Goal: Information Seeking & Learning: Learn about a topic

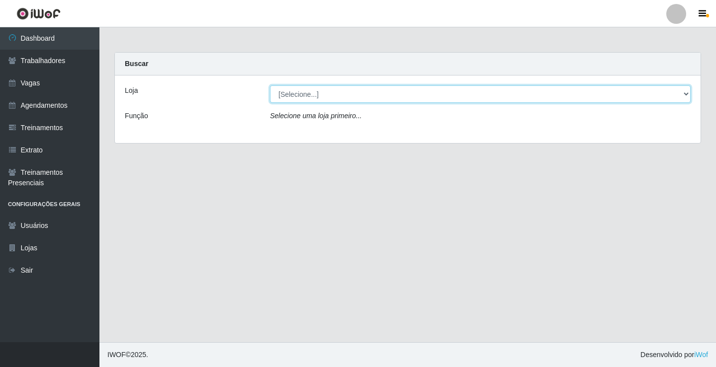
drag, startPoint x: 295, startPoint y: 93, endPoint x: 303, endPoint y: 88, distance: 9.0
click at [303, 88] on select "[Selecione...] Edilicya Supermercado" at bounding box center [480, 93] width 420 height 17
select select "460"
click at [270, 85] on select "[Selecione...] Edilicya Supermercado" at bounding box center [480, 93] width 420 height 17
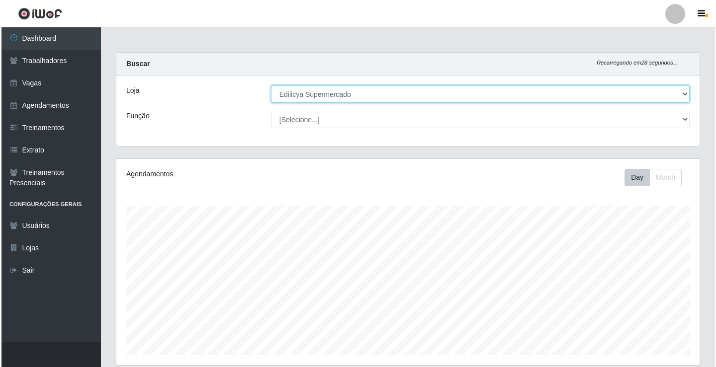
scroll to position [167, 0]
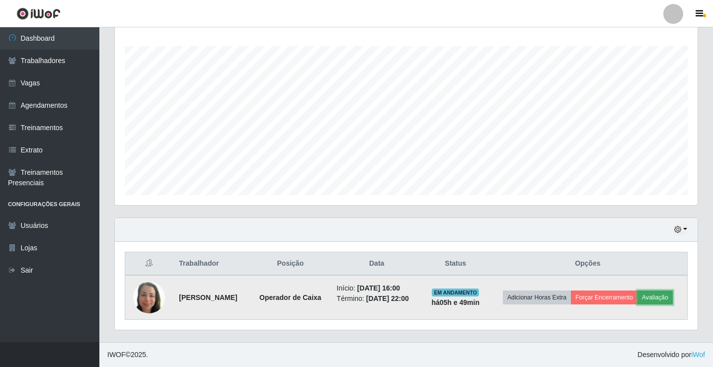
click at [637, 298] on button "Avaliação" at bounding box center [654, 298] width 35 height 14
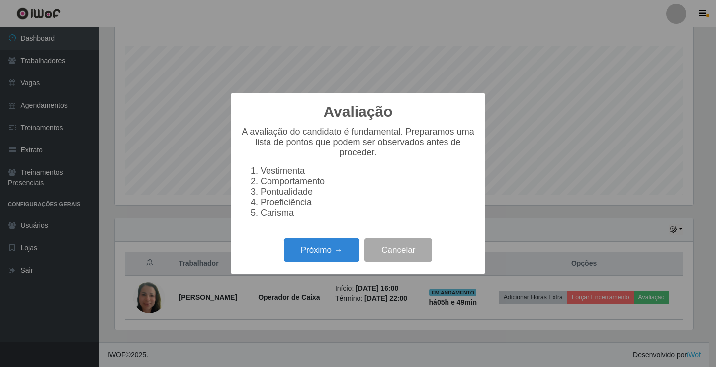
scroll to position [206, 578]
click at [301, 260] on button "Próximo →" at bounding box center [322, 250] width 76 height 23
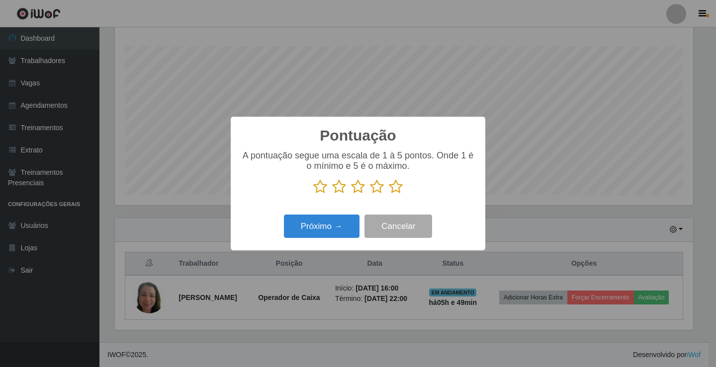
click at [389, 189] on icon at bounding box center [396, 186] width 14 height 15
click at [389, 194] on input "radio" at bounding box center [389, 194] width 0 height 0
click at [337, 234] on button "Próximo →" at bounding box center [322, 226] width 76 height 23
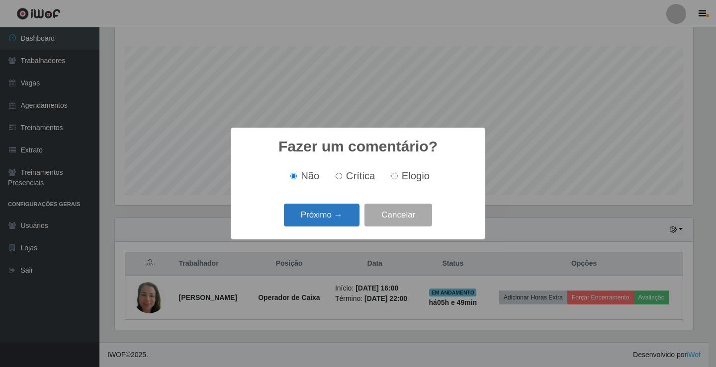
click at [340, 225] on button "Próximo →" at bounding box center [322, 215] width 76 height 23
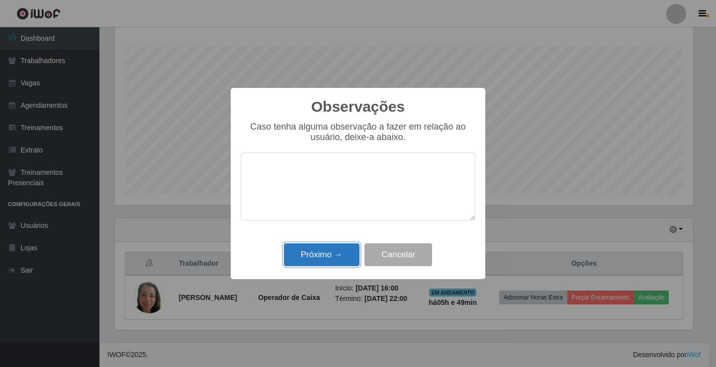
click at [315, 250] on button "Próximo →" at bounding box center [322, 254] width 76 height 23
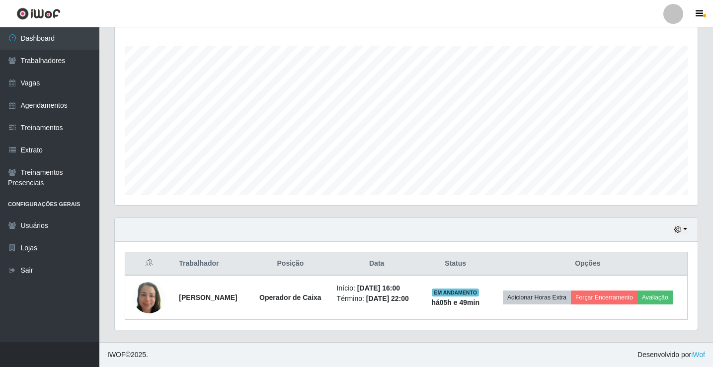
scroll to position [160, 0]
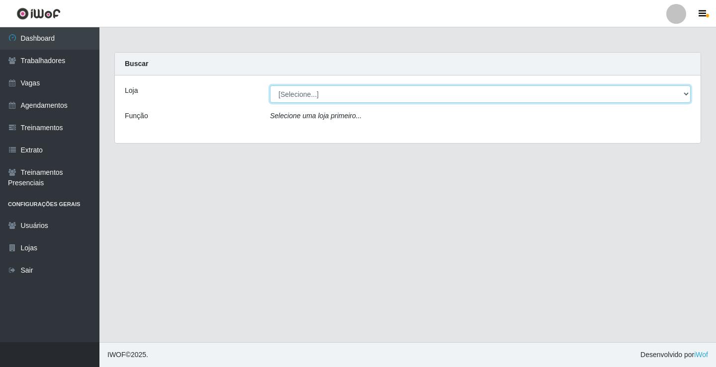
click at [300, 88] on select "[Selecione...] Edilicya Supermercado" at bounding box center [480, 93] width 420 height 17
select select "460"
click at [270, 85] on select "[Selecione...] Edilicya Supermercado" at bounding box center [480, 93] width 420 height 17
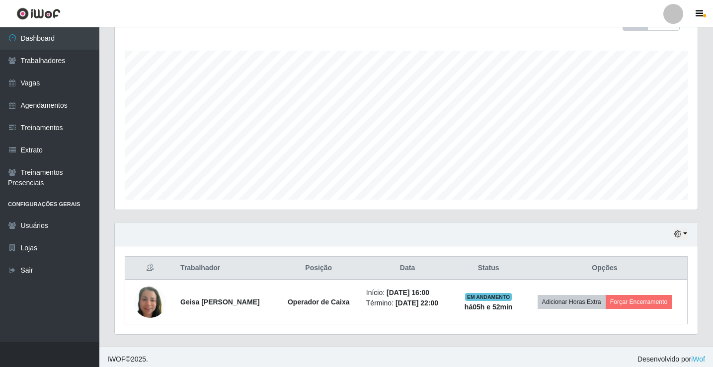
scroll to position [160, 0]
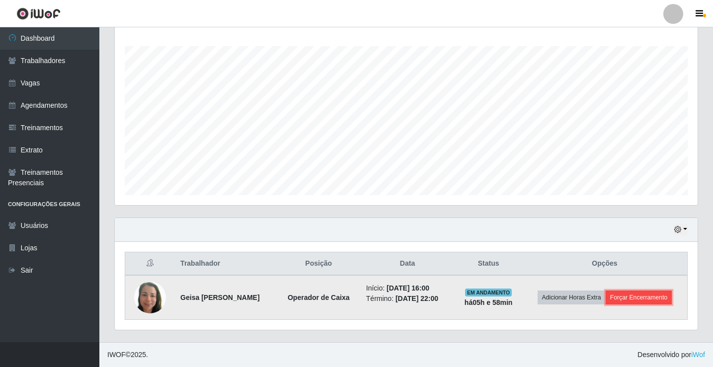
click at [642, 296] on button "Forçar Encerramento" at bounding box center [639, 298] width 67 height 14
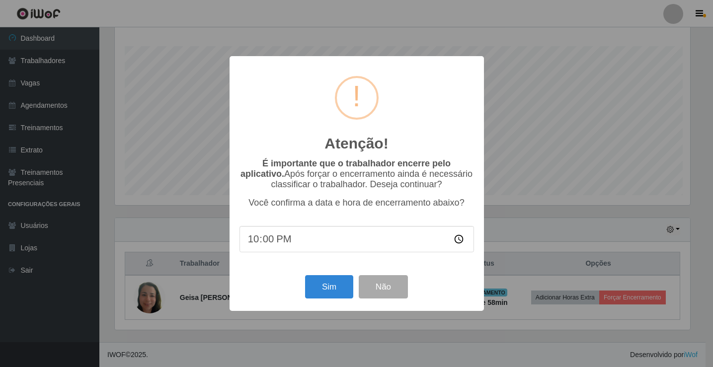
scroll to position [206, 578]
click at [326, 286] on button "Sim" at bounding box center [330, 286] width 48 height 23
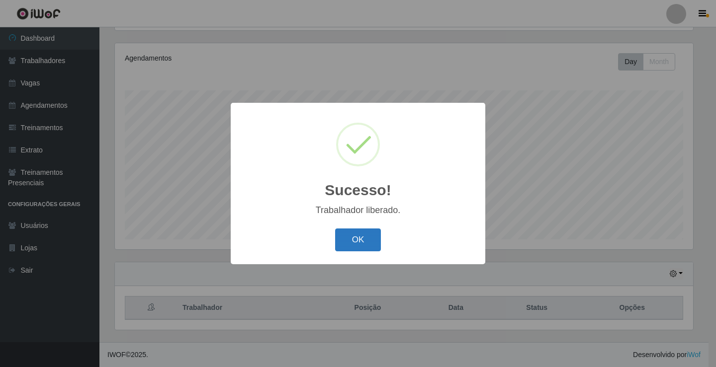
click at [364, 234] on button "OK" at bounding box center [358, 240] width 46 height 23
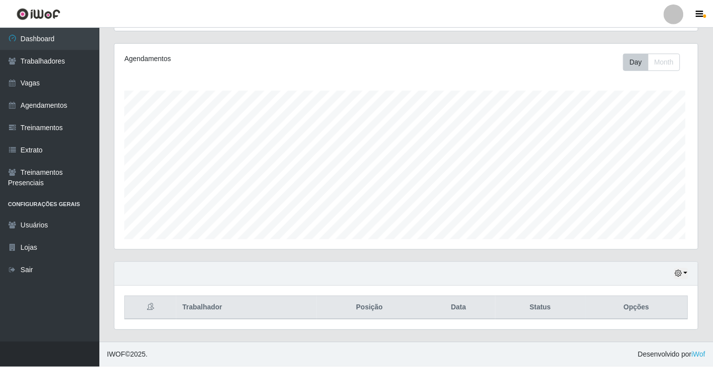
scroll to position [206, 583]
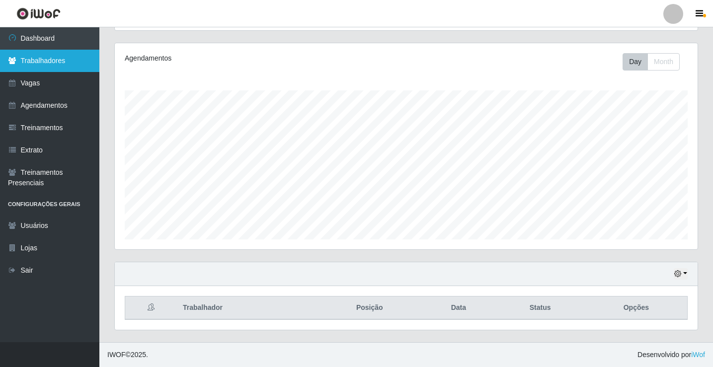
click at [64, 57] on link "Trabalhadores" at bounding box center [49, 61] width 99 height 22
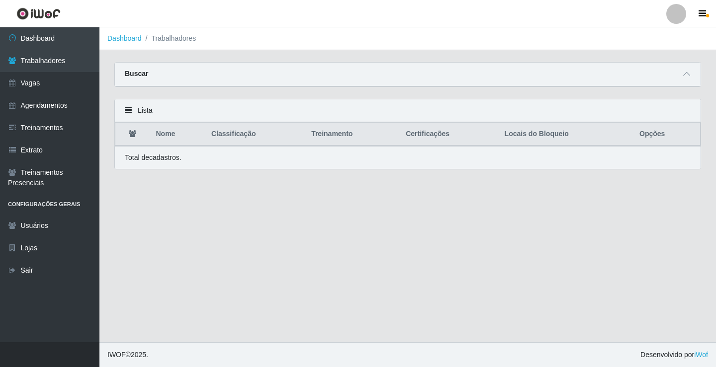
click at [169, 132] on th "Nome" at bounding box center [177, 134] width 55 height 23
click at [170, 139] on th "Nome" at bounding box center [177, 134] width 55 height 23
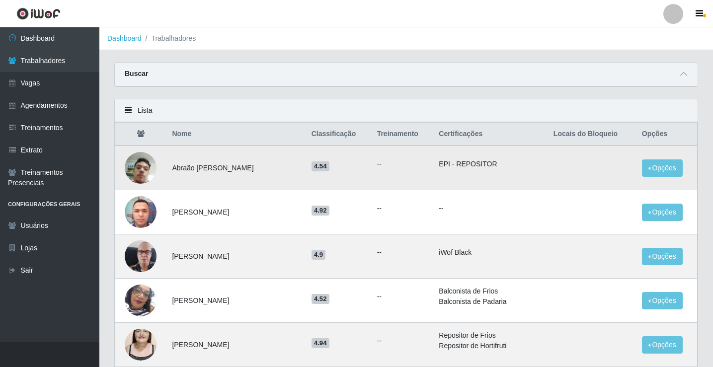
click at [145, 167] on img at bounding box center [141, 168] width 32 height 57
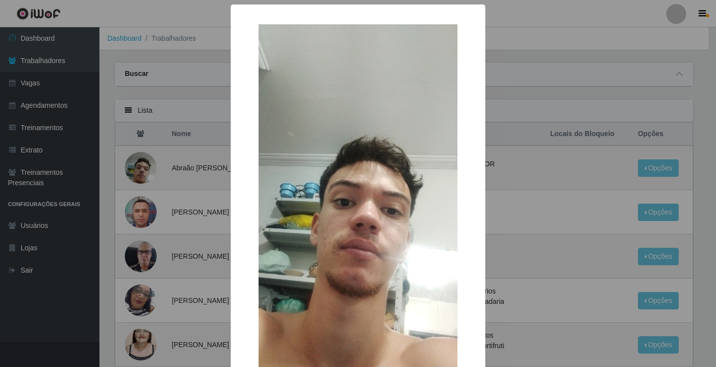
drag, startPoint x: 146, startPoint y: 166, endPoint x: 142, endPoint y: 199, distance: 33.5
click at [146, 166] on div "× OK Cancel" at bounding box center [358, 183] width 716 height 367
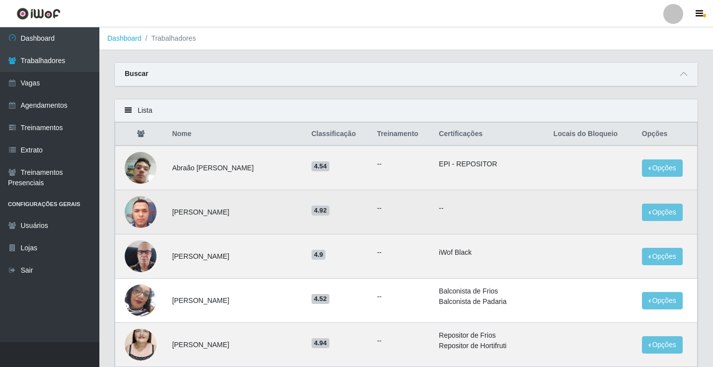
click at [142, 204] on img at bounding box center [141, 212] width 32 height 42
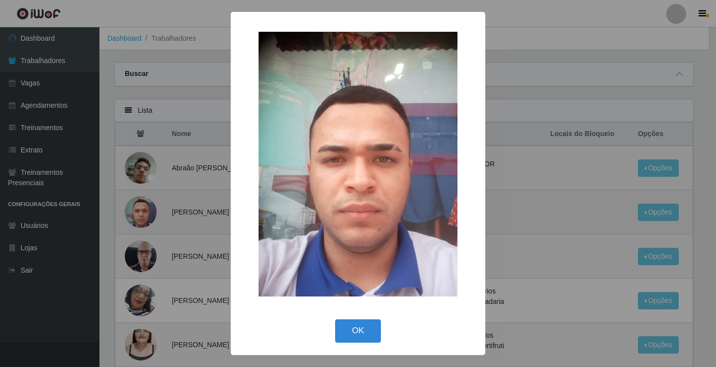
click at [142, 204] on div "× OK Cancel" at bounding box center [358, 183] width 716 height 367
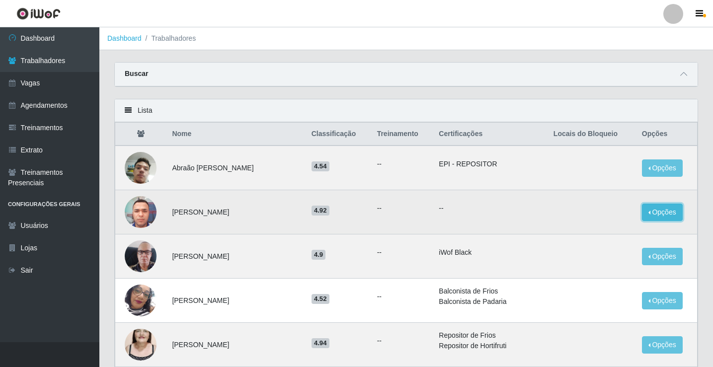
click at [669, 211] on button "Opções" at bounding box center [662, 212] width 41 height 17
click at [669, 212] on button "Opções" at bounding box center [662, 212] width 41 height 17
click at [393, 207] on ul "--" at bounding box center [402, 208] width 50 height 10
click at [134, 206] on img at bounding box center [141, 212] width 32 height 42
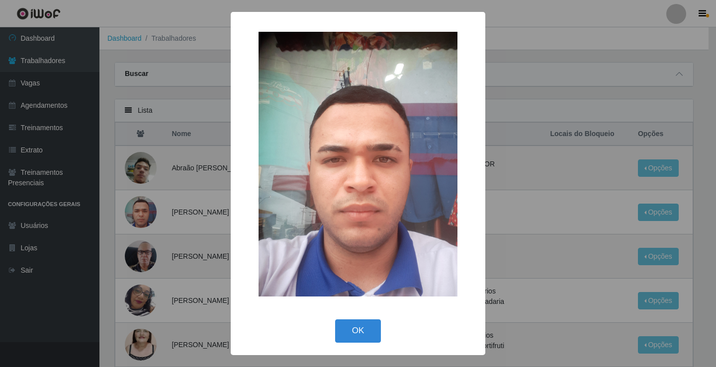
click at [135, 205] on div "× OK Cancel" at bounding box center [358, 183] width 716 height 367
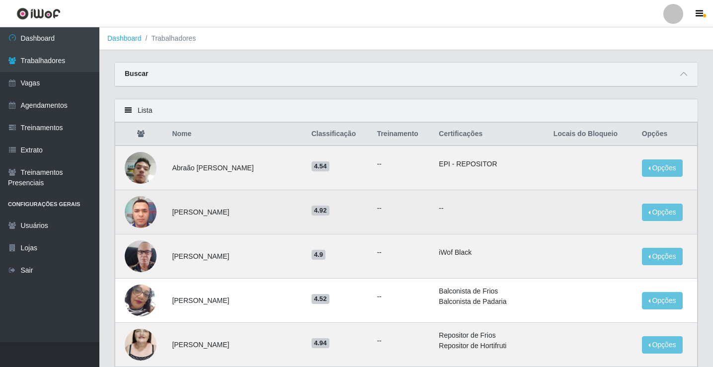
click at [193, 213] on td "Adailton da Silva Santos" at bounding box center [235, 212] width 139 height 44
click at [453, 203] on p "--" at bounding box center [490, 208] width 103 height 10
click at [453, 208] on p "--" at bounding box center [490, 208] width 103 height 10
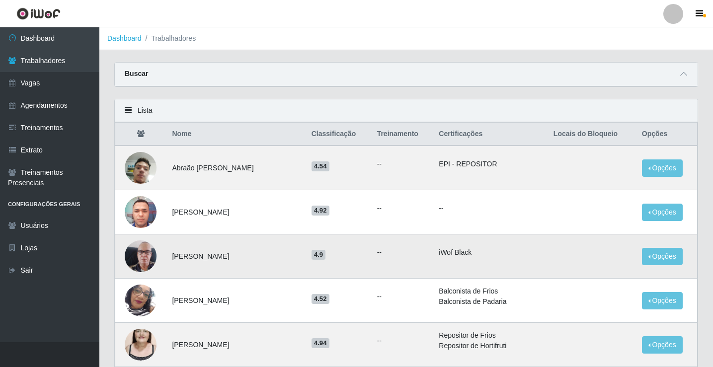
click at [146, 247] on img at bounding box center [141, 256] width 32 height 57
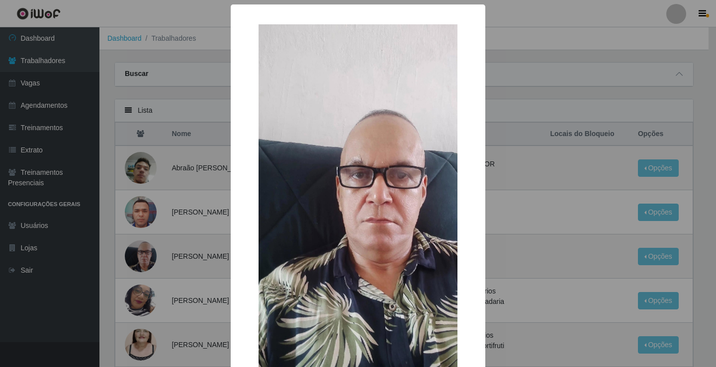
click at [147, 247] on div "× OK Cancel" at bounding box center [358, 183] width 716 height 367
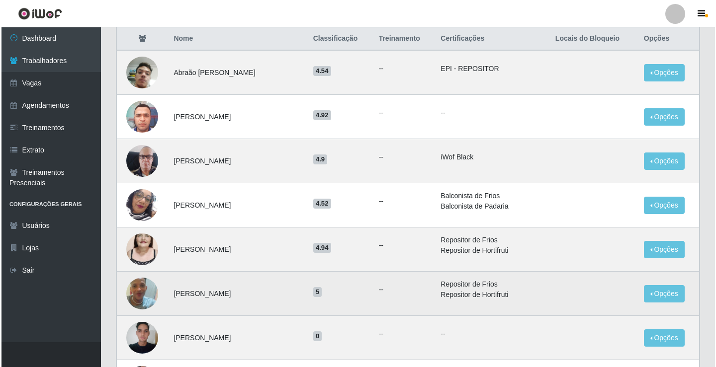
scroll to position [99, 0]
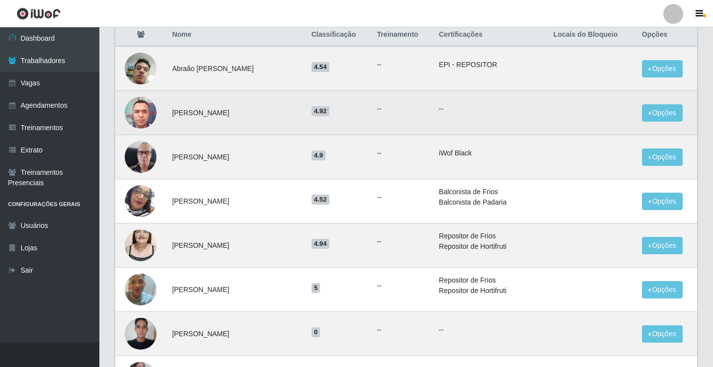
click at [193, 110] on td "Adailton da Silva Santos" at bounding box center [235, 113] width 139 height 44
click at [194, 112] on td "Adailton da Silva Santos" at bounding box center [235, 113] width 139 height 44
click at [195, 111] on td "Adailton da Silva Santos" at bounding box center [235, 113] width 139 height 44
click at [259, 114] on td "Adailton da Silva Santos" at bounding box center [235, 113] width 139 height 44
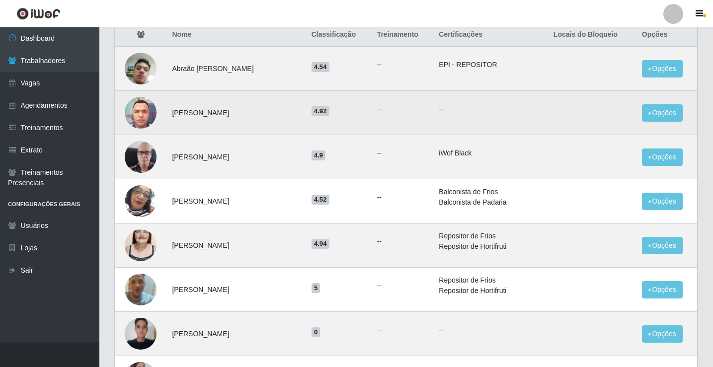
click at [263, 112] on td "Adailton da Silva Santos" at bounding box center [235, 113] width 139 height 44
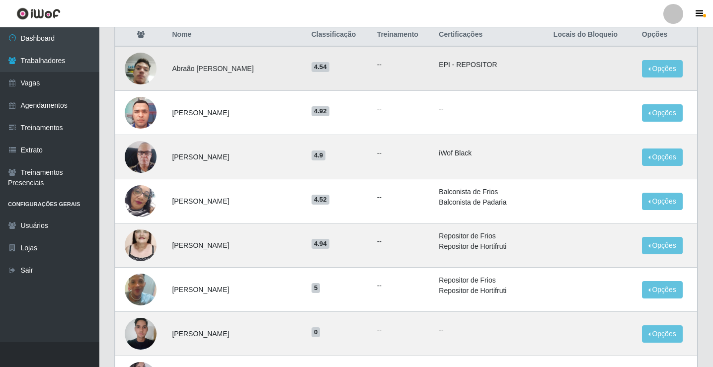
click at [149, 66] on img at bounding box center [141, 68] width 32 height 57
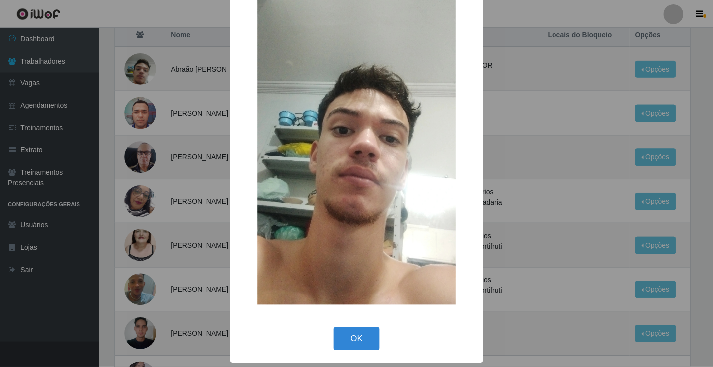
scroll to position [73, 0]
click at [139, 115] on div "× OK Cancel" at bounding box center [358, 183] width 716 height 367
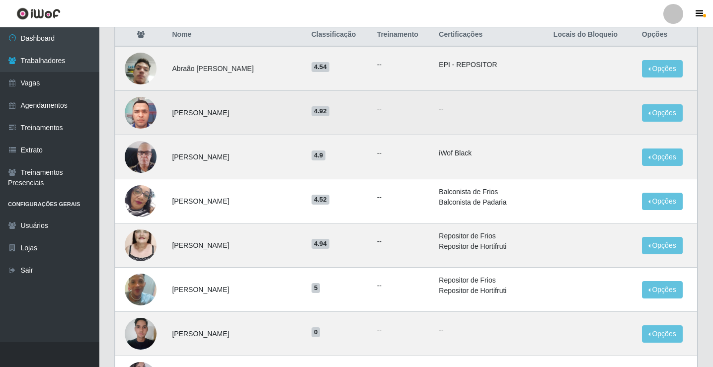
click at [139, 114] on img at bounding box center [141, 112] width 32 height 42
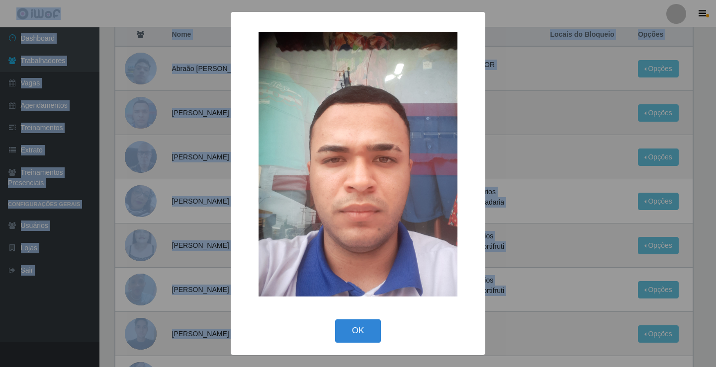
click at [139, 114] on div "× OK Cancel" at bounding box center [358, 183] width 716 height 367
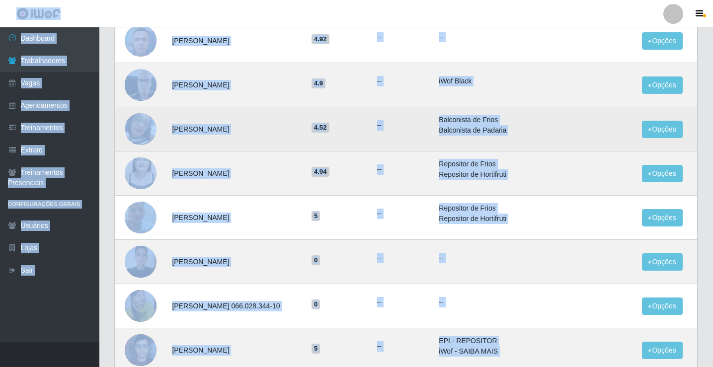
scroll to position [248, 0]
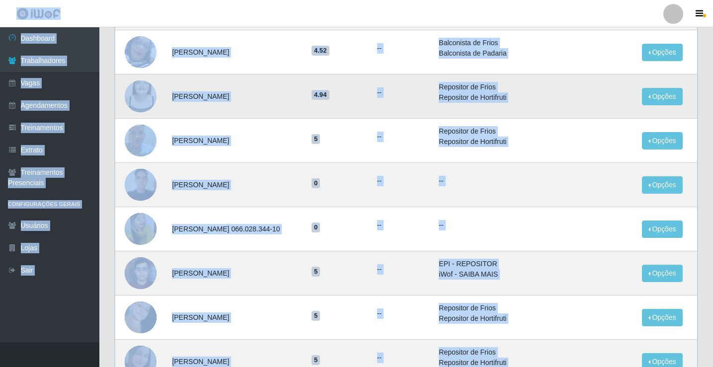
click at [143, 95] on img at bounding box center [141, 96] width 32 height 57
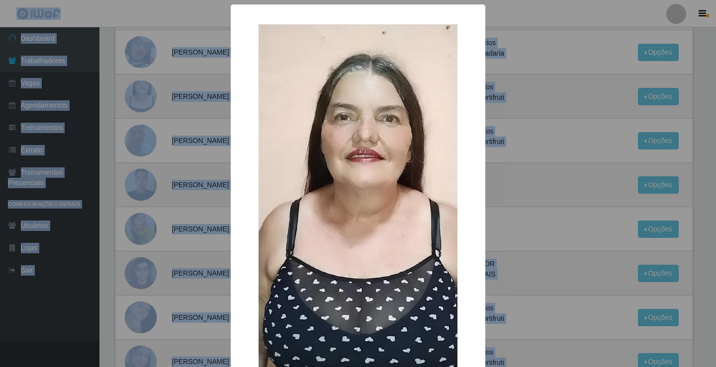
click at [144, 94] on div "× OK Cancel" at bounding box center [358, 183] width 716 height 367
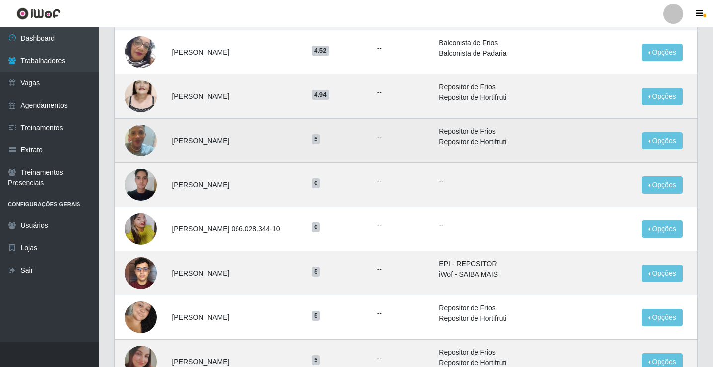
click at [136, 138] on img at bounding box center [141, 140] width 32 height 57
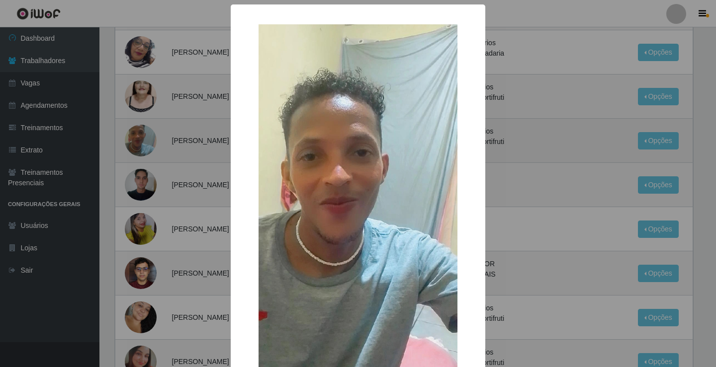
click at [136, 138] on div "× OK Cancel" at bounding box center [358, 183] width 716 height 367
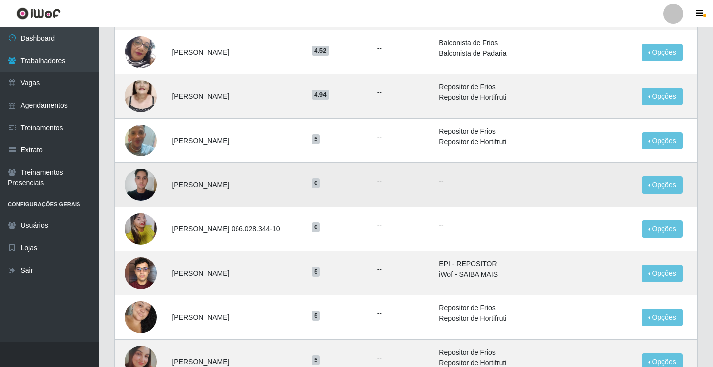
click at [141, 186] on img at bounding box center [141, 184] width 32 height 42
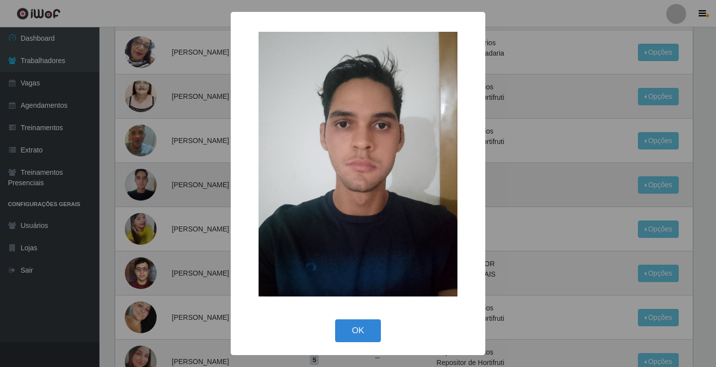
click at [141, 186] on div "× OK Cancel" at bounding box center [358, 183] width 716 height 367
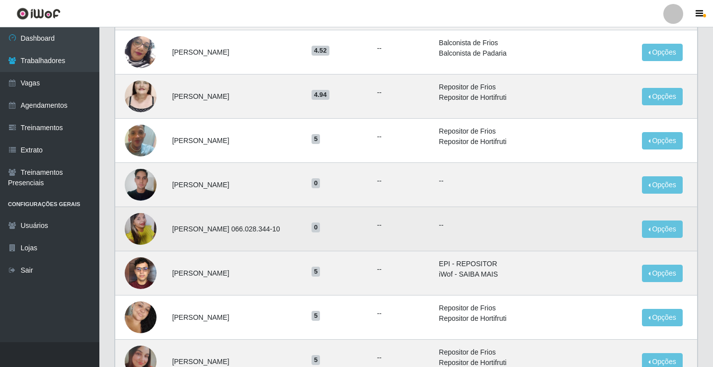
click at [139, 230] on img at bounding box center [141, 229] width 32 height 42
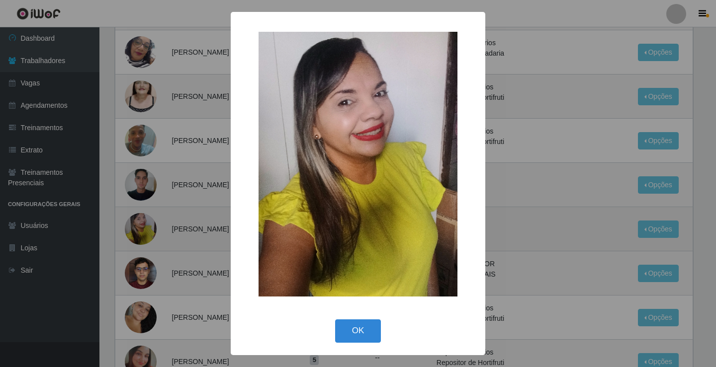
click at [139, 230] on div "× OK Cancel" at bounding box center [358, 183] width 716 height 367
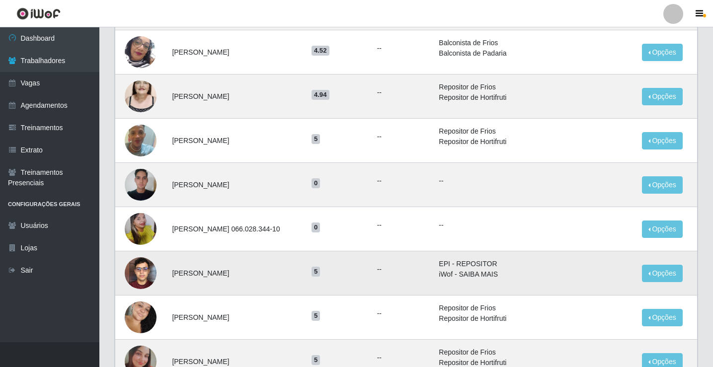
click at [140, 263] on img at bounding box center [141, 273] width 32 height 42
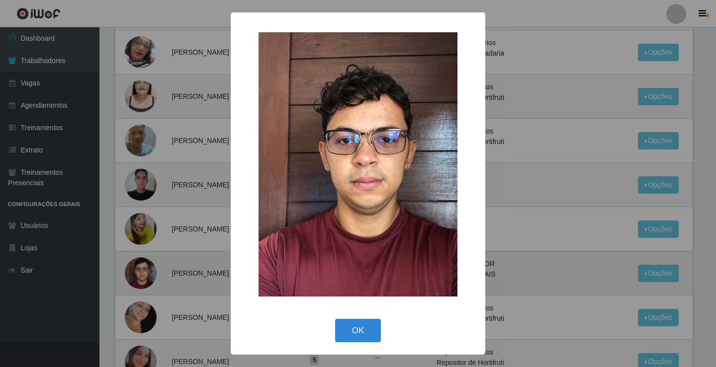
click at [140, 263] on div "× OK Cancel" at bounding box center [358, 183] width 716 height 367
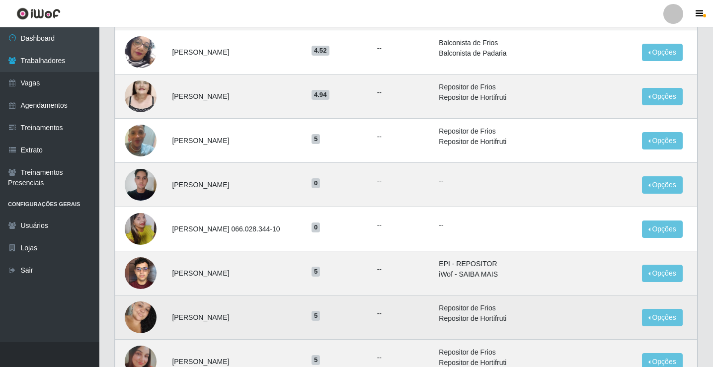
click at [137, 314] on img at bounding box center [141, 317] width 32 height 49
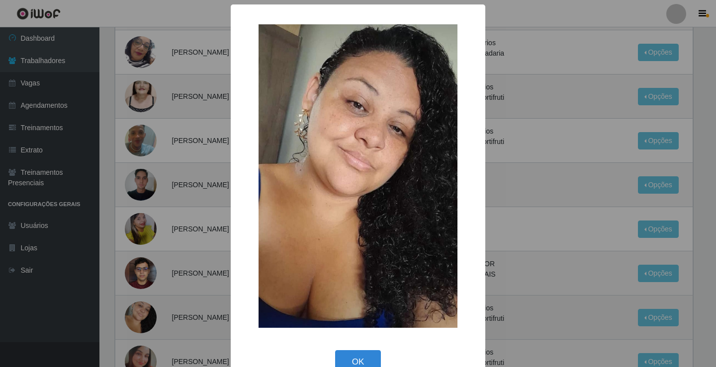
click at [137, 314] on div "× OK Cancel" at bounding box center [358, 183] width 716 height 367
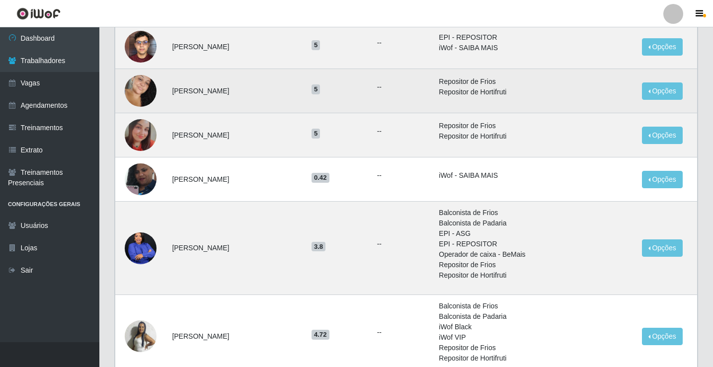
scroll to position [497, 0]
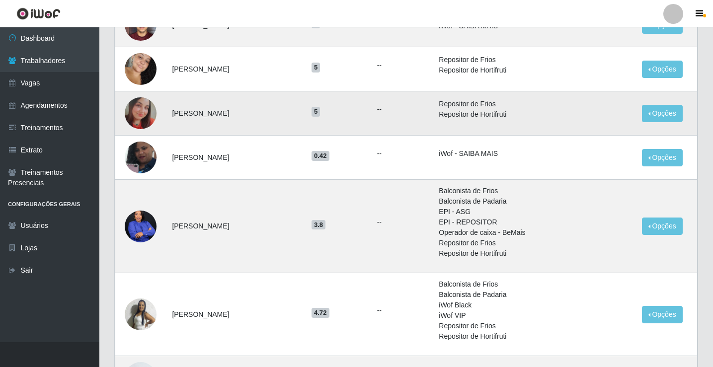
click at [141, 105] on img at bounding box center [141, 113] width 32 height 32
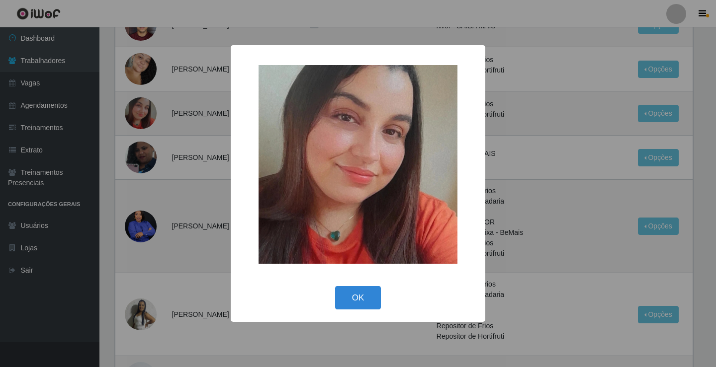
click at [137, 110] on div "× OK Cancel" at bounding box center [358, 183] width 716 height 367
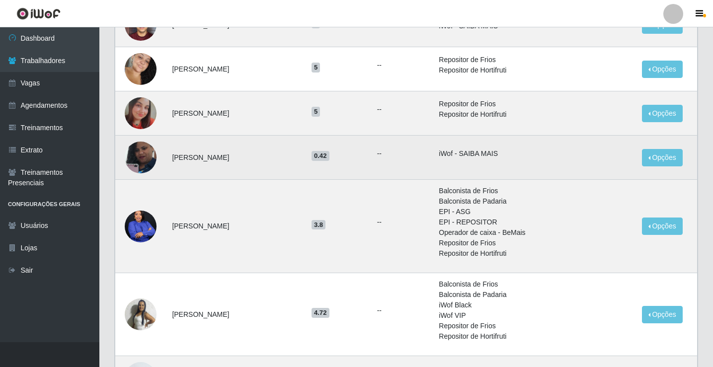
click at [138, 150] on img at bounding box center [141, 157] width 32 height 57
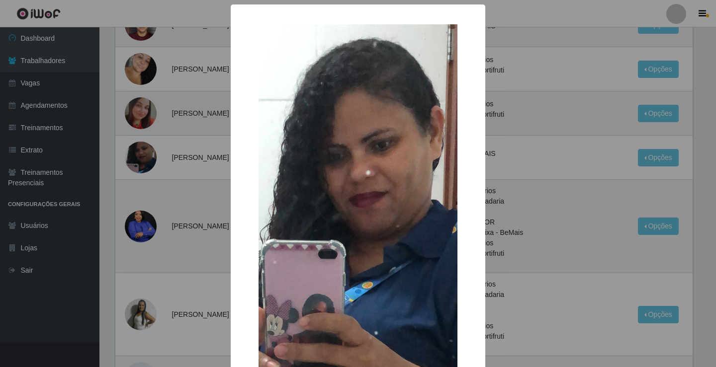
click at [139, 148] on div "× OK Cancel" at bounding box center [358, 183] width 716 height 367
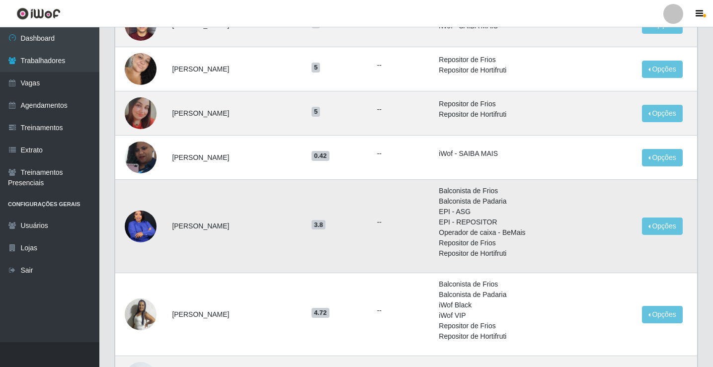
click at [138, 217] on img at bounding box center [141, 226] width 32 height 40
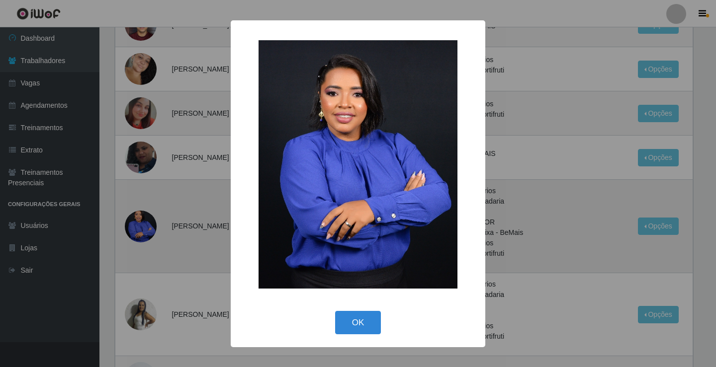
click at [138, 217] on div "× OK Cancel" at bounding box center [358, 183] width 716 height 367
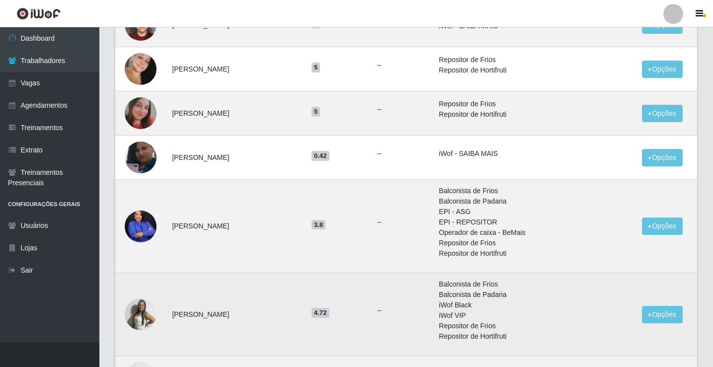
click at [138, 313] on img at bounding box center [141, 315] width 32 height 32
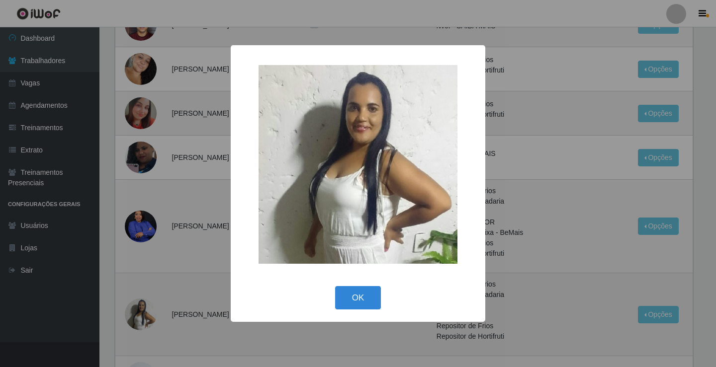
click at [138, 313] on div "× OK Cancel" at bounding box center [358, 183] width 716 height 367
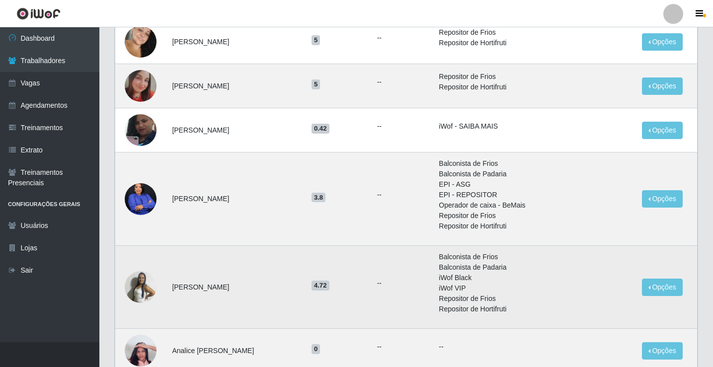
scroll to position [598, 0]
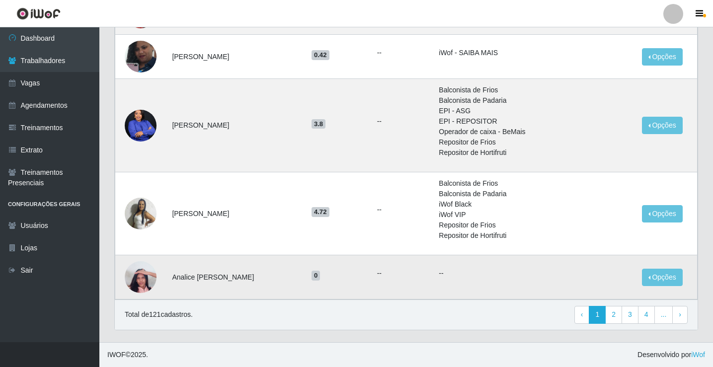
click at [141, 282] on img at bounding box center [141, 277] width 32 height 42
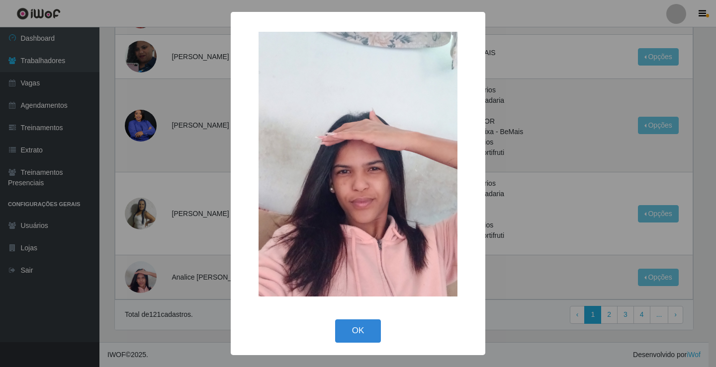
click at [140, 284] on div "× OK Cancel" at bounding box center [358, 183] width 716 height 367
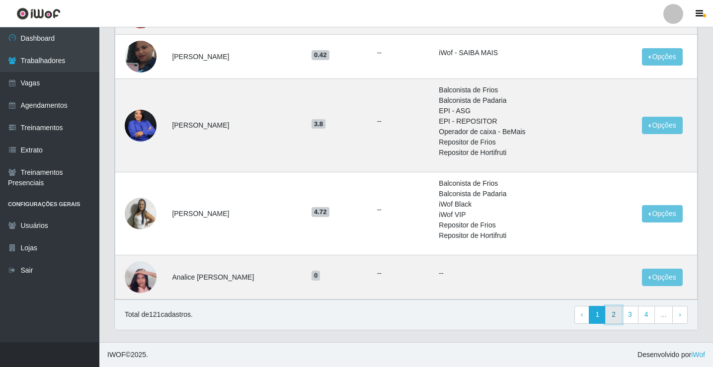
click at [619, 315] on link "2" at bounding box center [613, 315] width 17 height 18
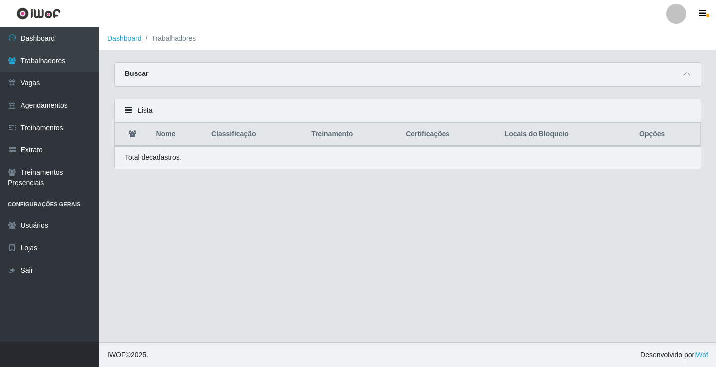
click at [171, 130] on th "Nome" at bounding box center [177, 134] width 55 height 23
click at [173, 136] on th "Nome" at bounding box center [177, 134] width 55 height 23
click at [238, 138] on th "Classificação" at bounding box center [255, 134] width 100 height 23
click at [239, 137] on th "Classificação" at bounding box center [255, 134] width 100 height 23
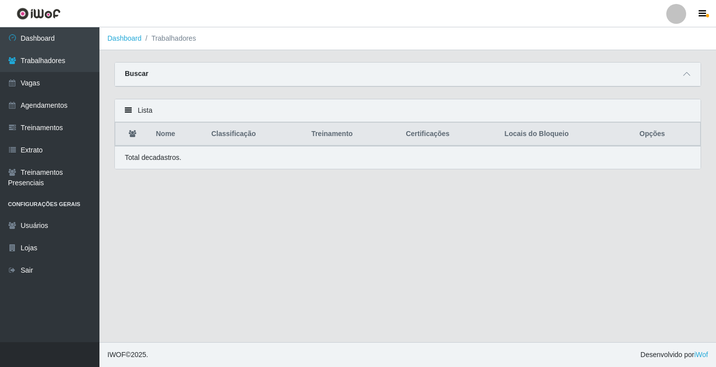
click at [239, 137] on th "Classificação" at bounding box center [255, 134] width 100 height 23
click at [231, 140] on th "Classificação" at bounding box center [255, 134] width 100 height 23
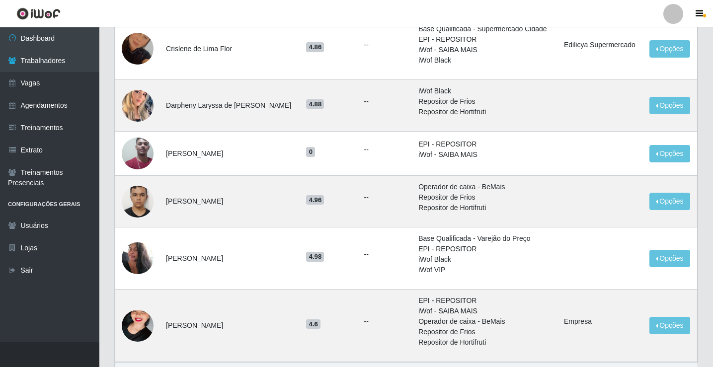
scroll to position [791, 0]
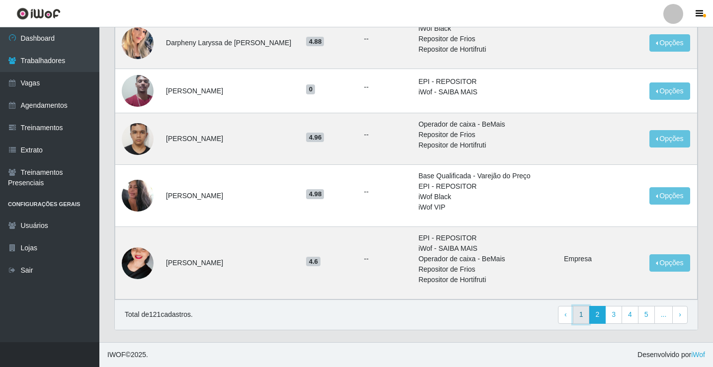
click at [583, 312] on link "1" at bounding box center [581, 315] width 17 height 18
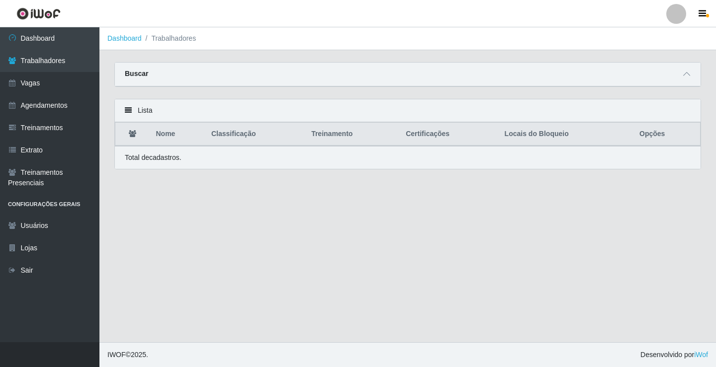
click at [172, 133] on th "Nome" at bounding box center [177, 134] width 55 height 23
click at [170, 134] on th "Nome" at bounding box center [177, 134] width 55 height 23
click at [257, 135] on th "Classificação" at bounding box center [255, 134] width 100 height 23
click at [257, 137] on th "Classificação" at bounding box center [255, 134] width 100 height 23
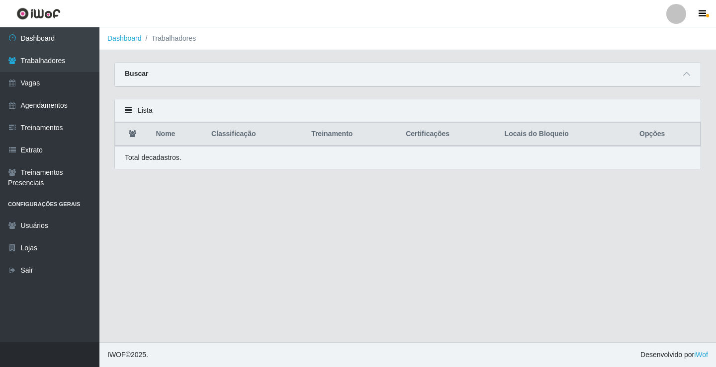
click at [257, 137] on th "Classificação" at bounding box center [255, 134] width 100 height 23
click at [246, 138] on th "Classificação" at bounding box center [255, 134] width 100 height 23
click at [237, 139] on th "Classificação" at bounding box center [255, 134] width 100 height 23
click at [239, 139] on th "Classificação" at bounding box center [255, 134] width 100 height 23
click at [50, 63] on link "Trabalhadores" at bounding box center [49, 61] width 99 height 22
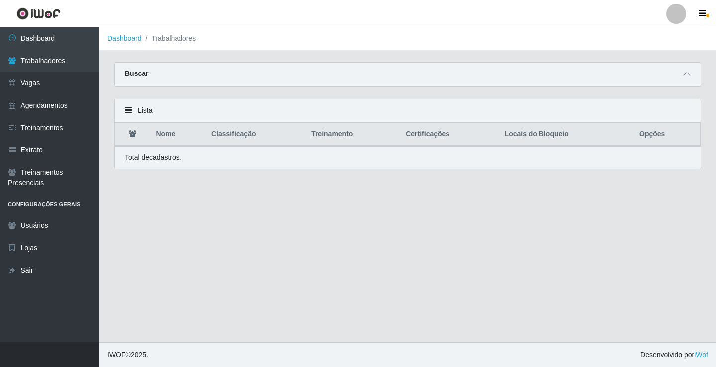
click at [177, 136] on th "Nome" at bounding box center [177, 134] width 55 height 23
click at [173, 137] on th "Nome" at bounding box center [177, 134] width 55 height 23
click at [190, 188] on main "Dashboard Trabalhadores Carregando... Buscar Nome Confirmar Lista Nome Classifi…" at bounding box center [407, 184] width 616 height 315
click at [196, 193] on main "Dashboard Trabalhadores Carregando... Buscar Nome Confirmar Lista Nome Classifi…" at bounding box center [407, 184] width 616 height 315
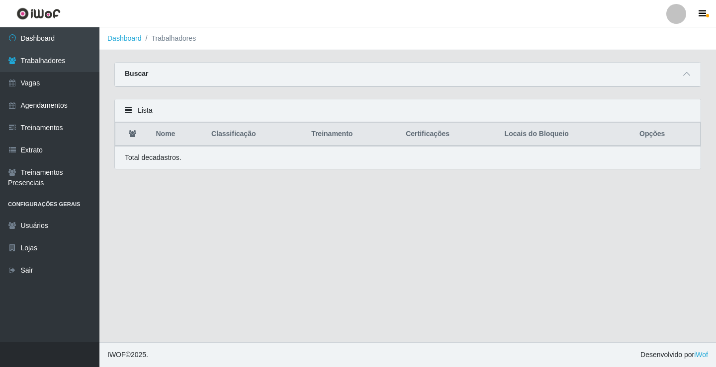
click at [238, 142] on th "Classificação" at bounding box center [255, 134] width 100 height 23
click at [231, 139] on th "Classificação" at bounding box center [255, 134] width 100 height 23
click at [171, 132] on th "Nome" at bounding box center [177, 134] width 55 height 23
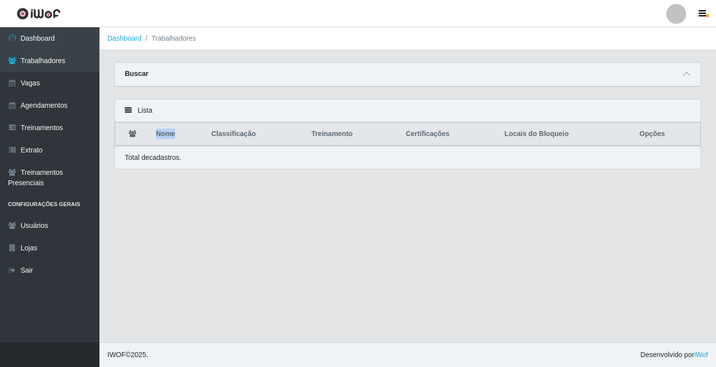
click at [171, 131] on th "Nome" at bounding box center [177, 134] width 55 height 23
click at [129, 110] on icon at bounding box center [128, 110] width 7 height 7
click at [133, 105] on div "Lista" at bounding box center [407, 110] width 585 height 23
click at [130, 111] on icon at bounding box center [128, 110] width 7 height 7
click at [130, 110] on icon at bounding box center [128, 110] width 7 height 7
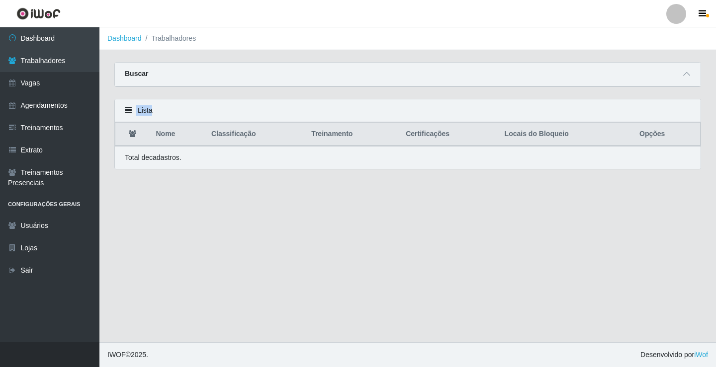
click at [130, 110] on icon at bounding box center [128, 110] width 7 height 7
click at [131, 109] on icon at bounding box center [128, 110] width 7 height 7
click at [141, 111] on div "Lista" at bounding box center [407, 110] width 585 height 23
click at [145, 167] on div "Total de cadastros." at bounding box center [407, 157] width 585 height 23
click at [147, 160] on p "Total de cadastros." at bounding box center [153, 158] width 57 height 10
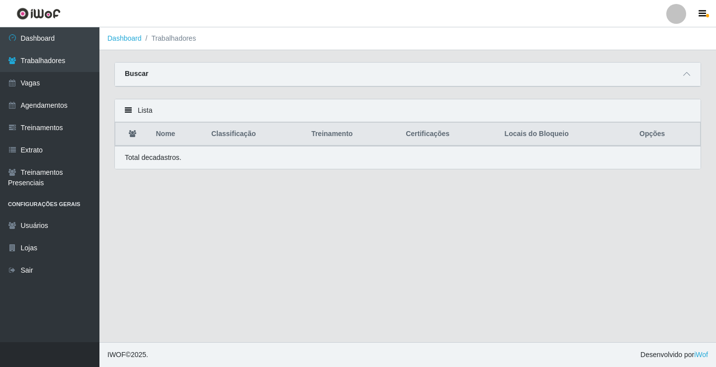
click at [164, 135] on th "Nome" at bounding box center [177, 134] width 55 height 23
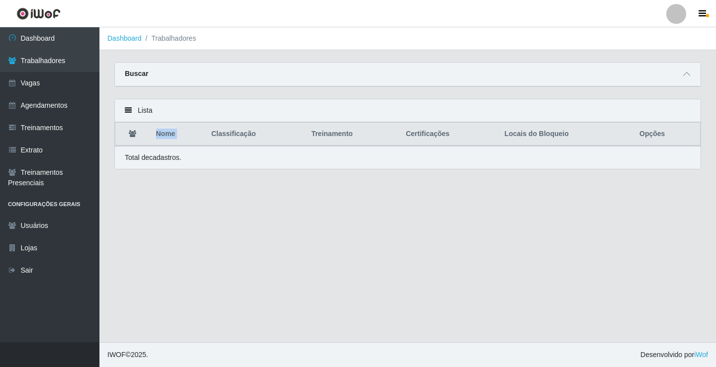
click at [164, 135] on th "Nome" at bounding box center [177, 134] width 55 height 23
click at [47, 57] on link "Trabalhadores" at bounding box center [49, 61] width 99 height 22
click at [160, 160] on p "Total de cadastros." at bounding box center [153, 158] width 57 height 10
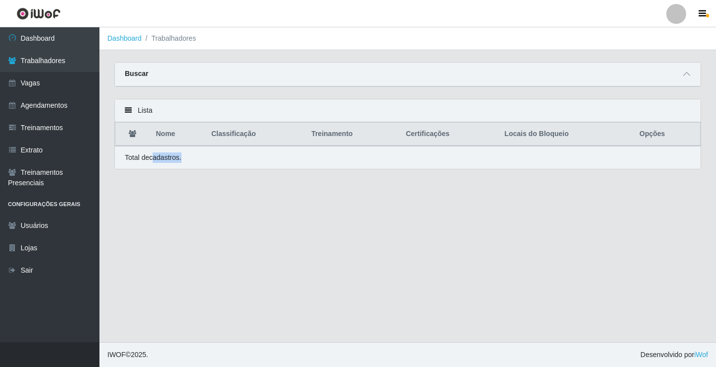
click at [160, 160] on p "Total de cadastros." at bounding box center [153, 158] width 57 height 10
click at [153, 156] on p "Total de cadastros." at bounding box center [153, 158] width 57 height 10
click at [151, 156] on p "Total de cadastros." at bounding box center [153, 158] width 57 height 10
